Goal: Task Accomplishment & Management: Manage account settings

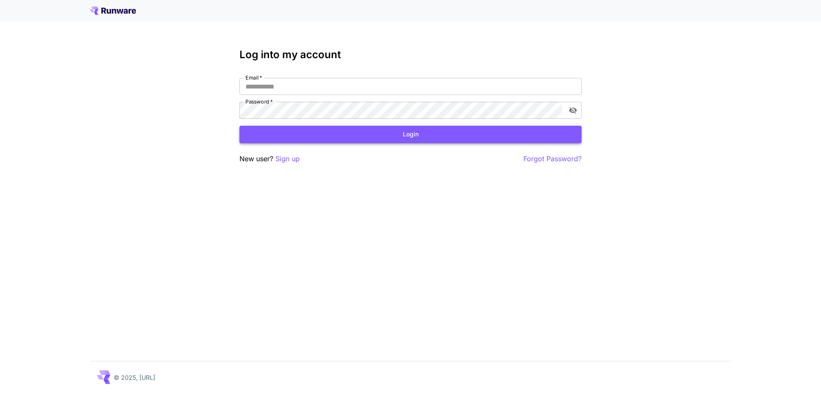
type input "**********"
click at [356, 137] on button "Login" at bounding box center [411, 135] width 342 height 18
